Goal: Information Seeking & Learning: Learn about a topic

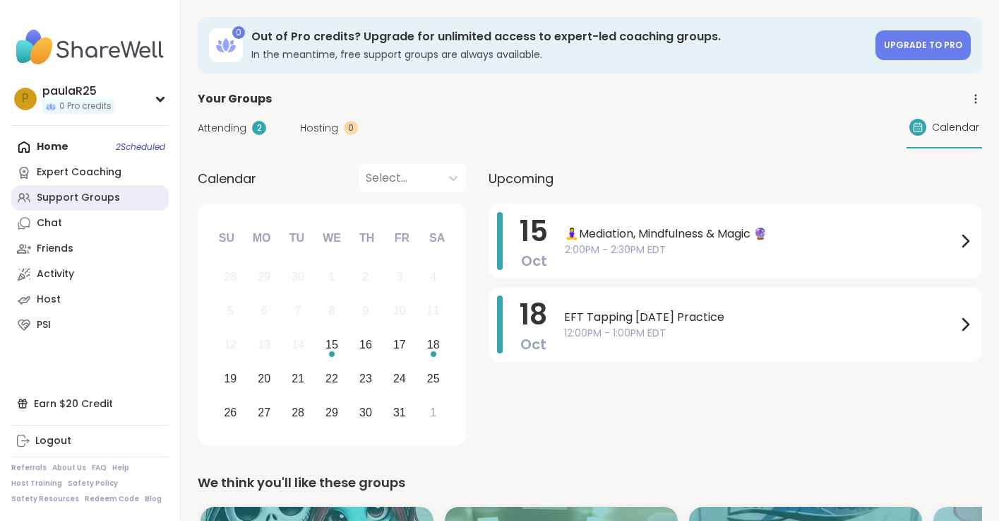
click at [86, 194] on div "Support Groups" at bounding box center [78, 198] width 83 height 14
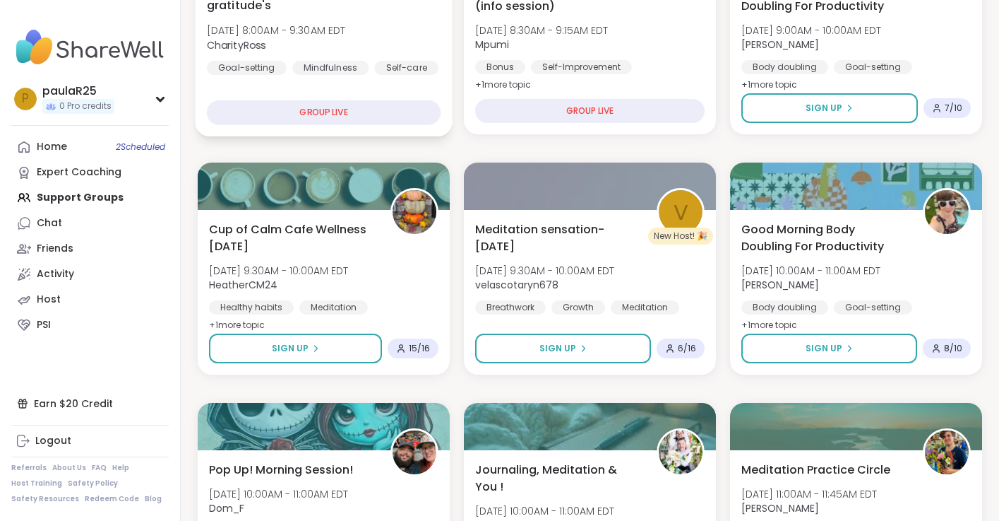
scroll to position [261, 0]
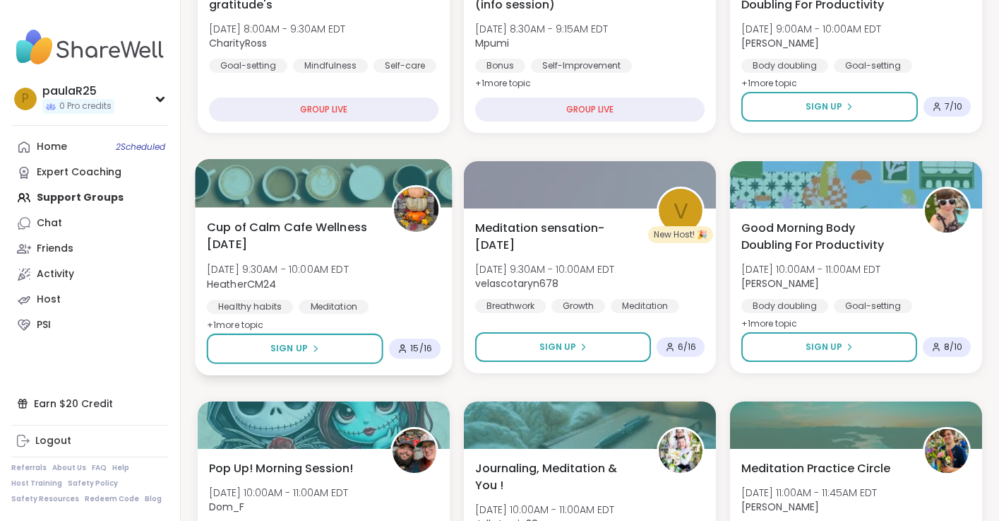
click at [287, 263] on span "[DATE] 9:30AM - 10:00AM EDT" at bounding box center [278, 269] width 142 height 14
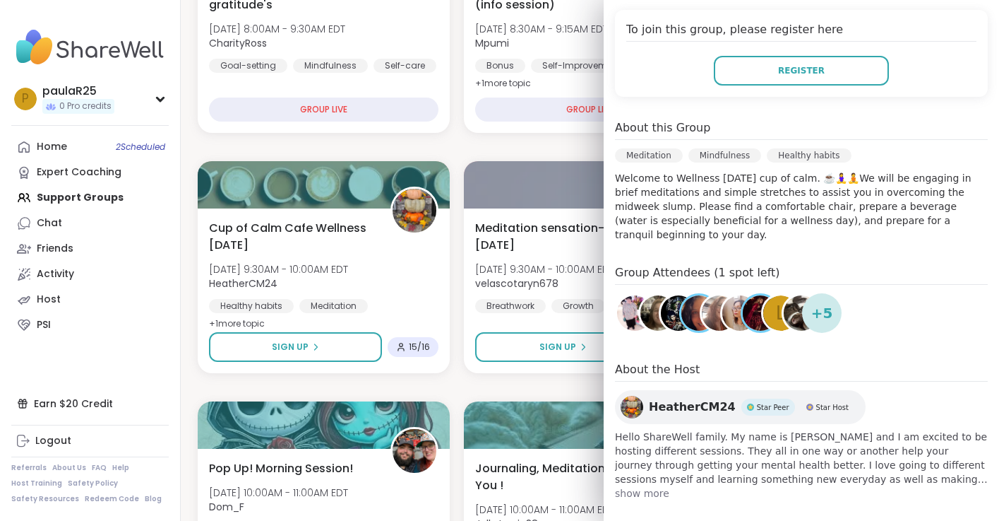
scroll to position [313, 0]
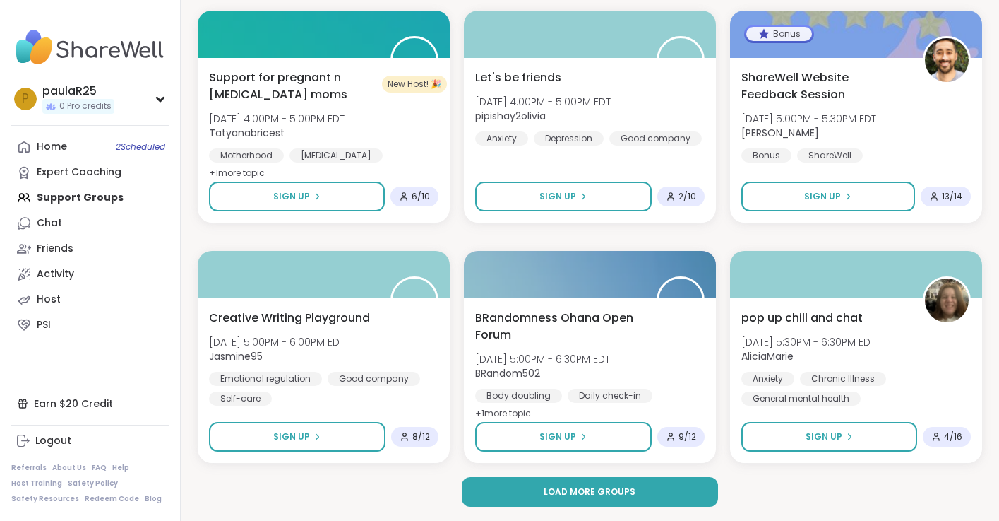
scroll to position [2572, 0]
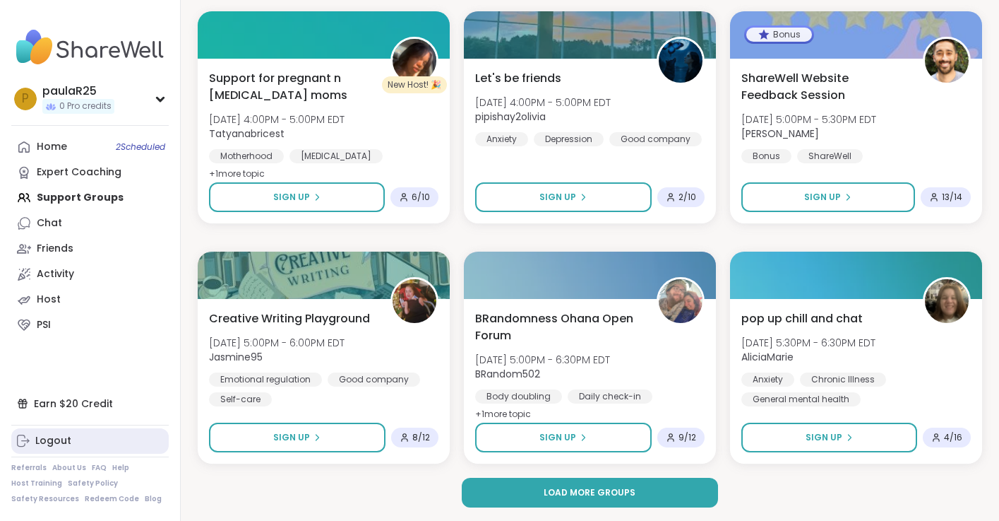
click at [70, 434] on link "Logout" at bounding box center [90, 440] width 158 height 25
